Goal: Task Accomplishment & Management: Manage account settings

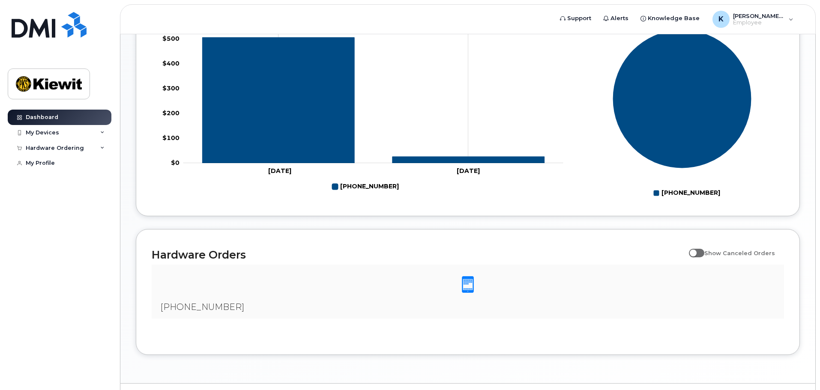
scroll to position [401, 0]
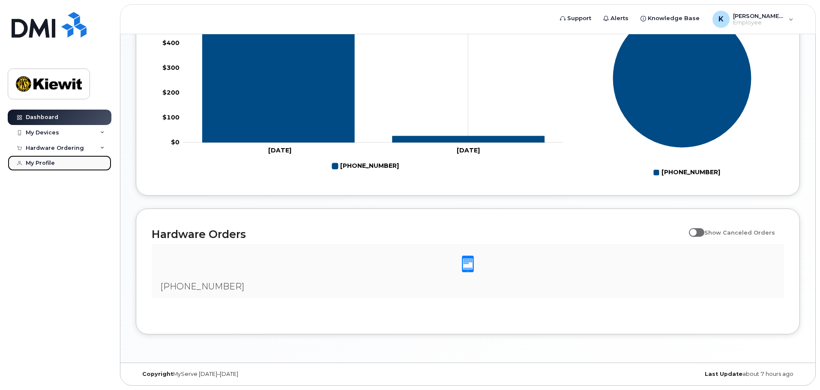
click at [37, 168] on link "My Profile" at bounding box center [60, 163] width 104 height 15
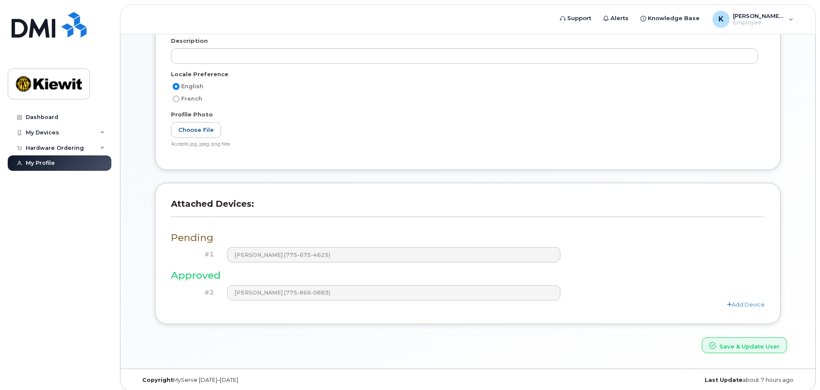
scroll to position [201, 0]
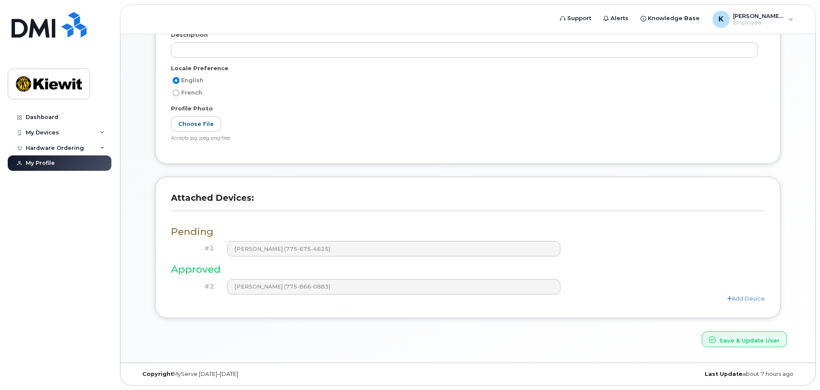
click at [194, 231] on h3 "Pending" at bounding box center [468, 232] width 594 height 11
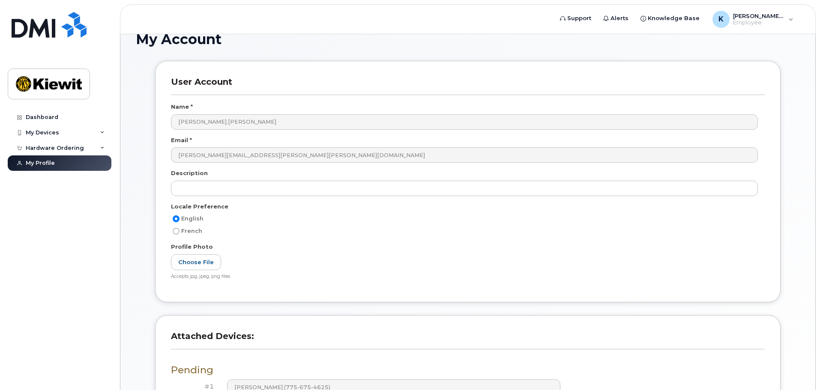
scroll to position [0, 0]
